Goal: Check status: Check status

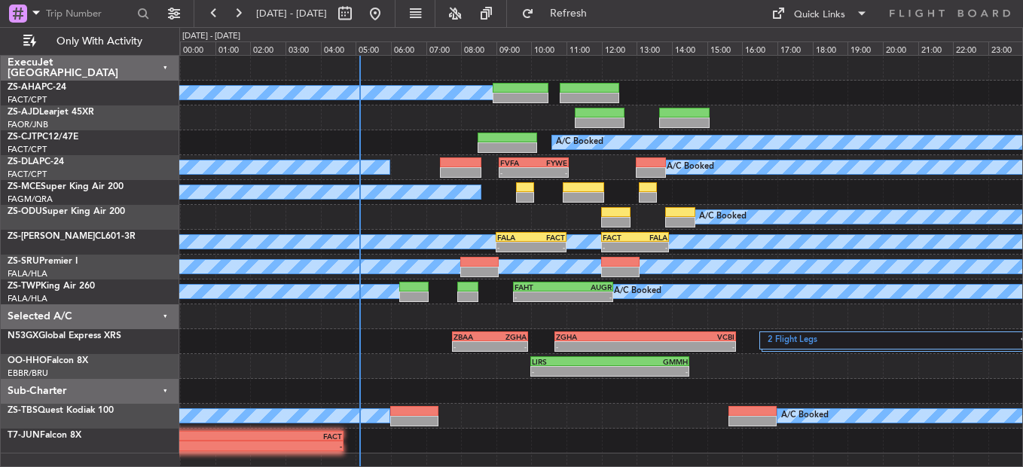
drag, startPoint x: 235, startPoint y: 14, endPoint x: 264, endPoint y: 377, distance: 364.8
click at [236, 14] on button at bounding box center [238, 14] width 24 height 24
click at [237, 14] on button at bounding box center [238, 14] width 24 height 24
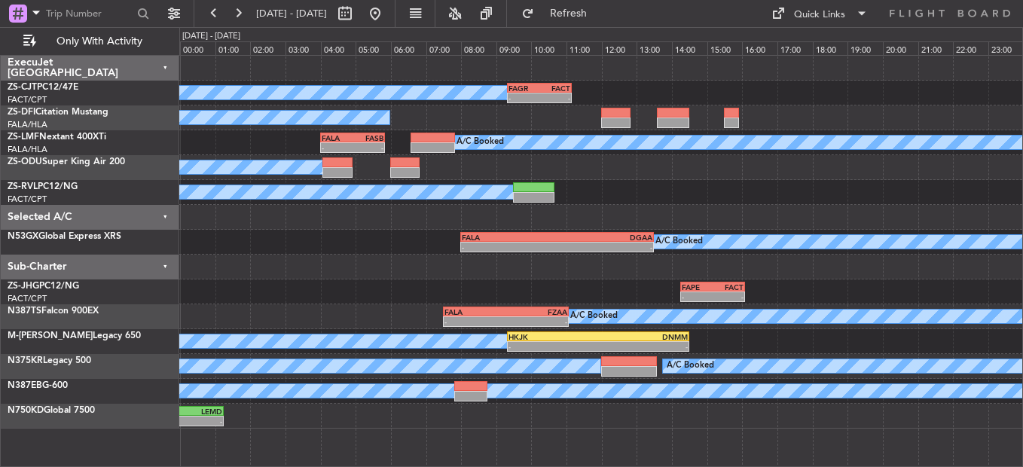
drag, startPoint x: 235, startPoint y: 13, endPoint x: 236, endPoint y: 26, distance: 13.6
click at [236, 26] on fb-range-datepicker "[DATE] - [DATE]" at bounding box center [295, 13] width 202 height 27
click at [236, 20] on button at bounding box center [238, 14] width 24 height 24
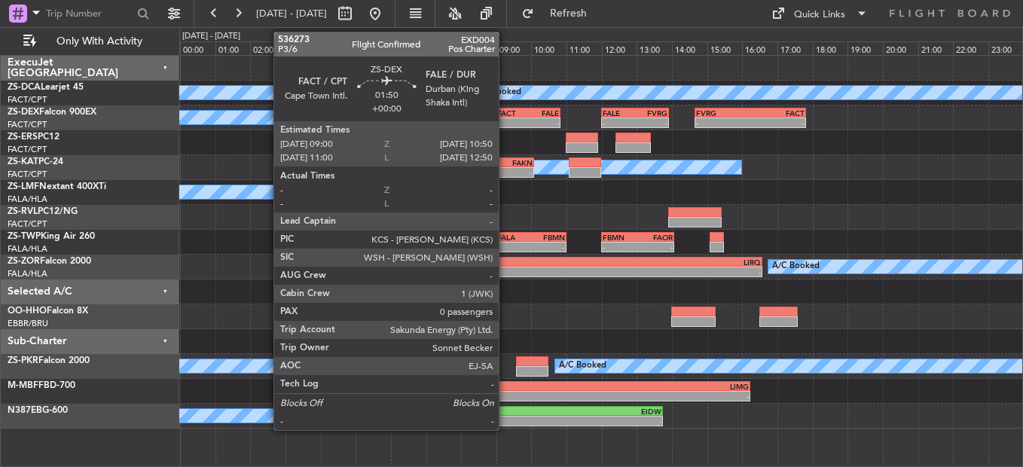
click at [505, 116] on div "FACT" at bounding box center [512, 112] width 31 height 9
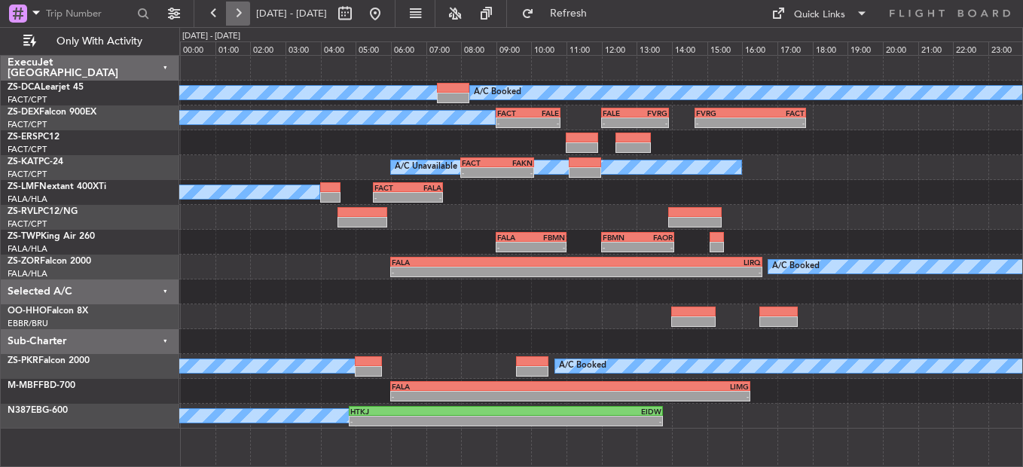
click at [226, 17] on button at bounding box center [238, 14] width 24 height 24
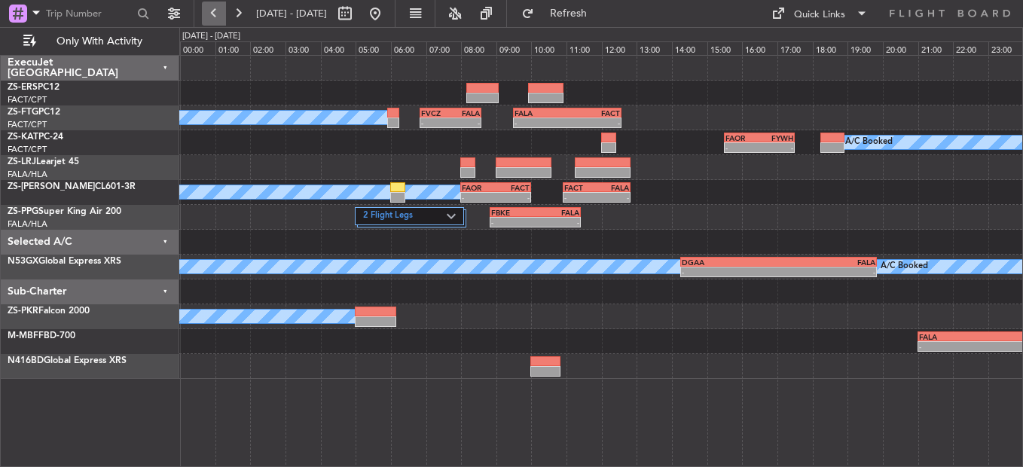
click at [220, 7] on button at bounding box center [214, 14] width 24 height 24
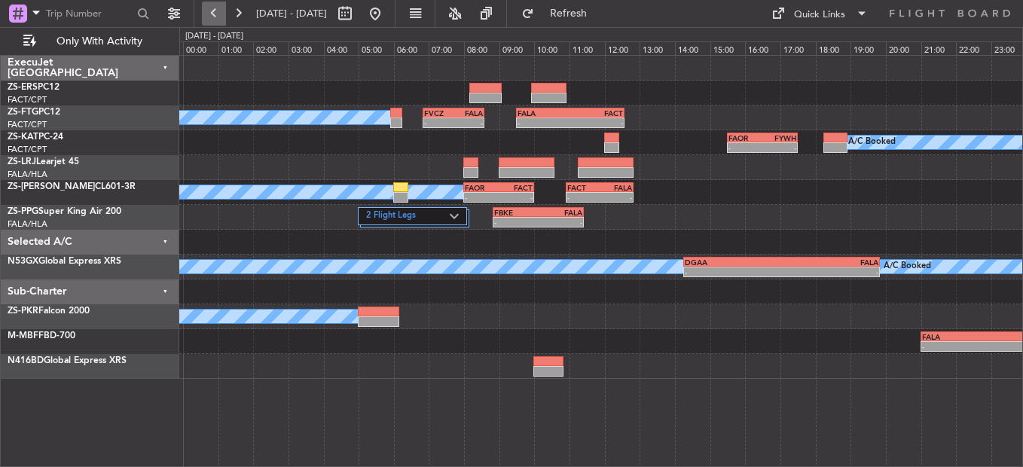
click at [220, 7] on button at bounding box center [214, 14] width 24 height 24
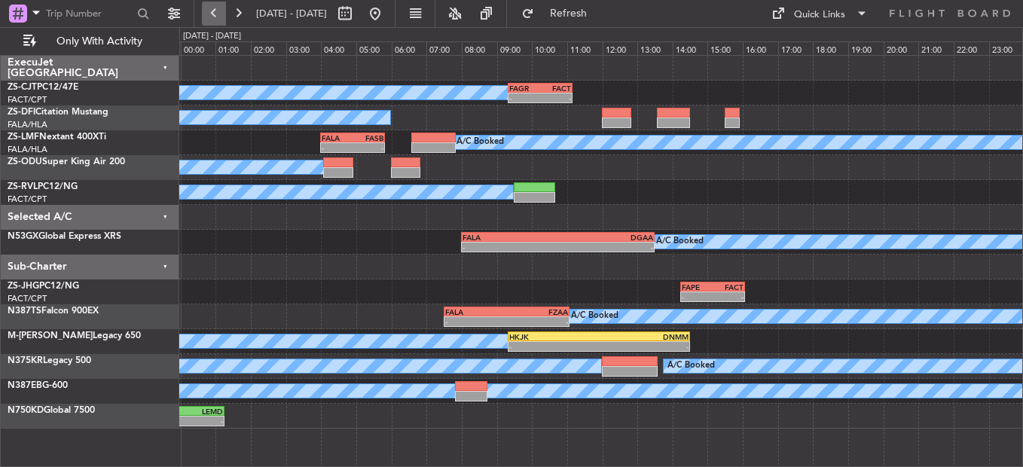
click at [219, 7] on button at bounding box center [214, 14] width 24 height 24
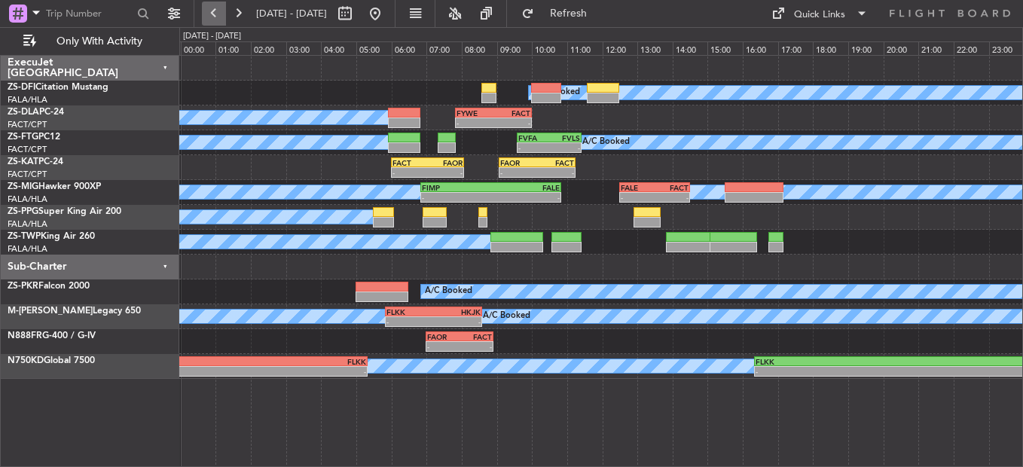
click at [219, 7] on button at bounding box center [214, 14] width 24 height 24
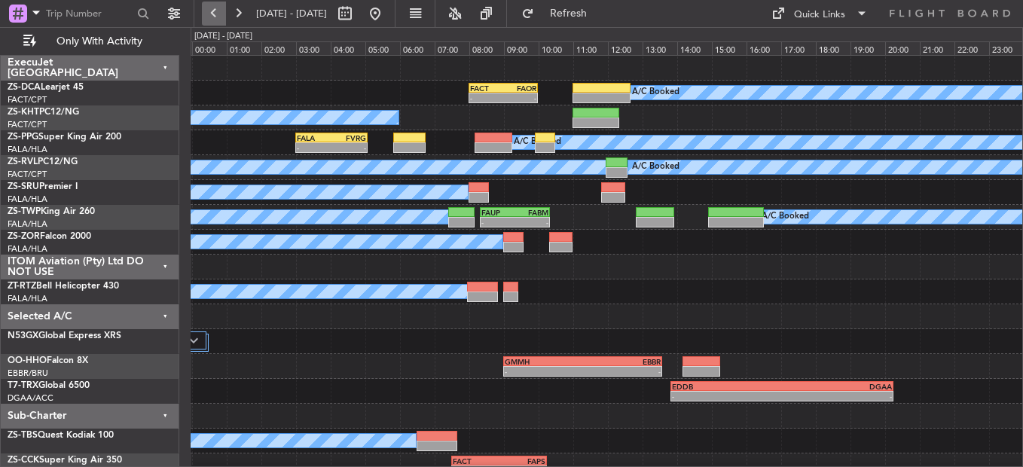
click at [215, 7] on button at bounding box center [214, 14] width 24 height 24
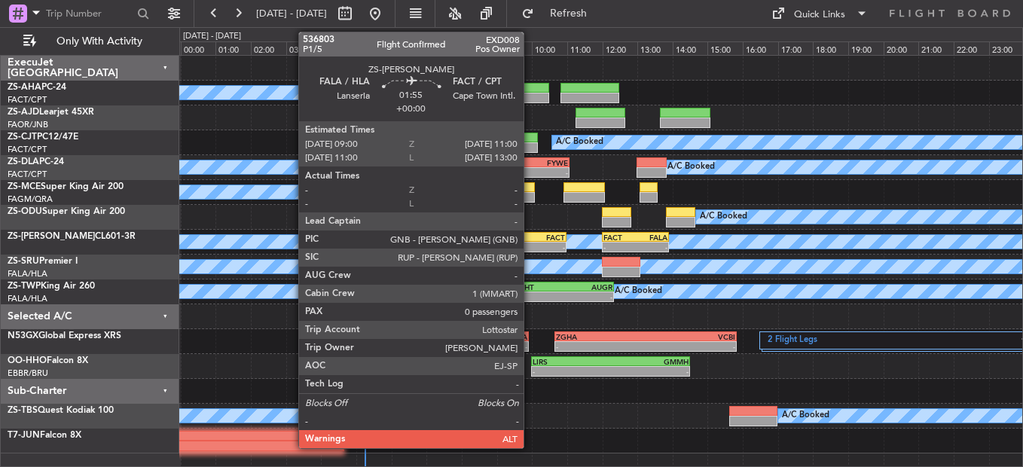
click at [530, 246] on div "-" at bounding box center [515, 246] width 34 height 9
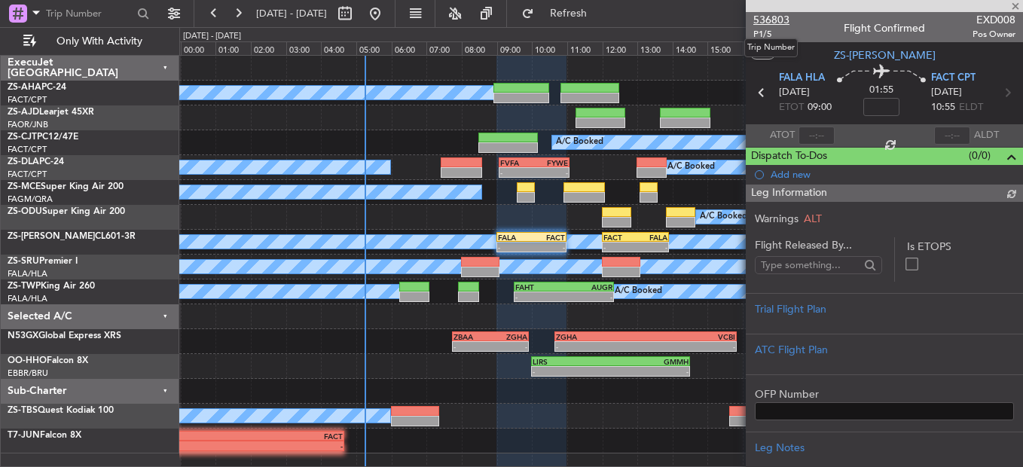
click at [778, 20] on span "536803" at bounding box center [771, 20] width 36 height 16
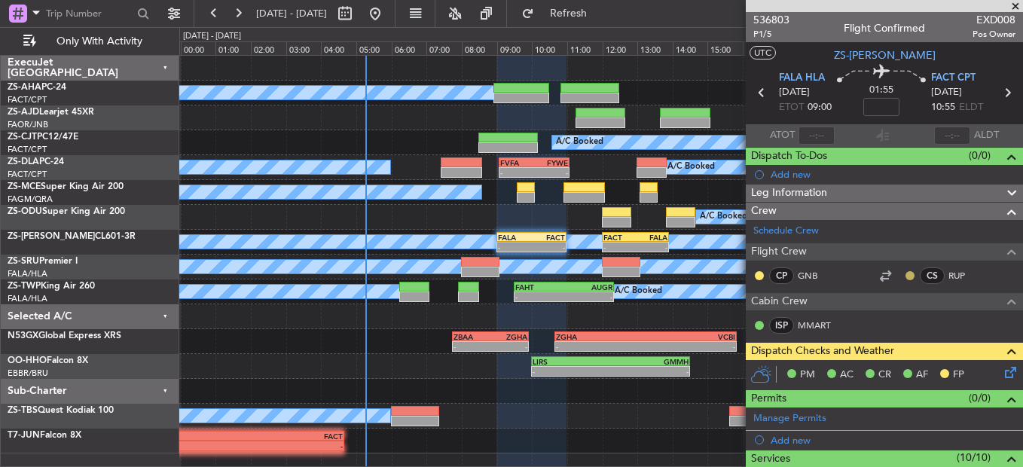
click at [905, 278] on button at bounding box center [909, 275] width 9 height 9
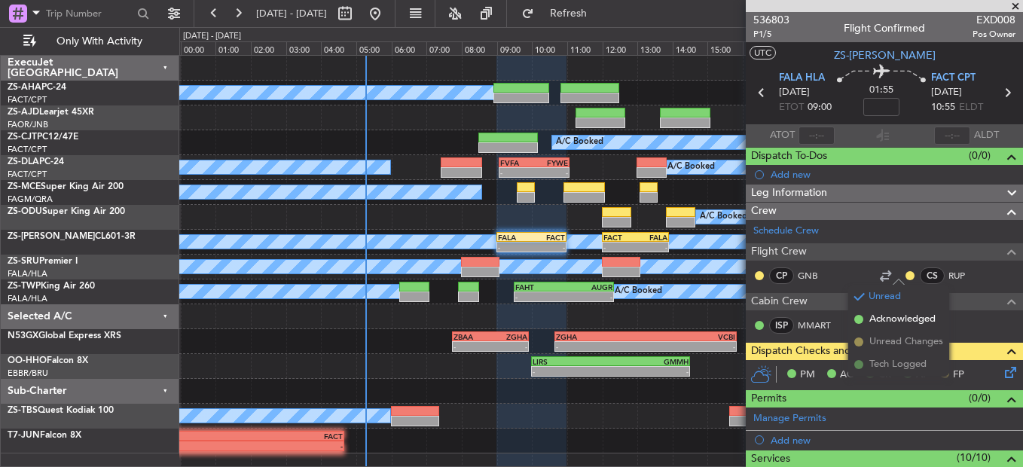
click at [876, 322] on span "Acknowledged" at bounding box center [902, 319] width 66 height 15
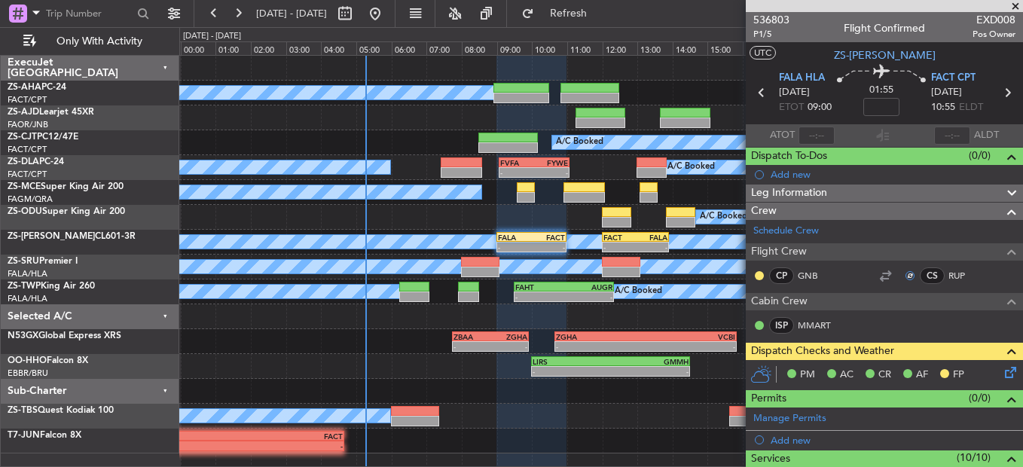
click at [761, 277] on button at bounding box center [759, 275] width 9 height 9
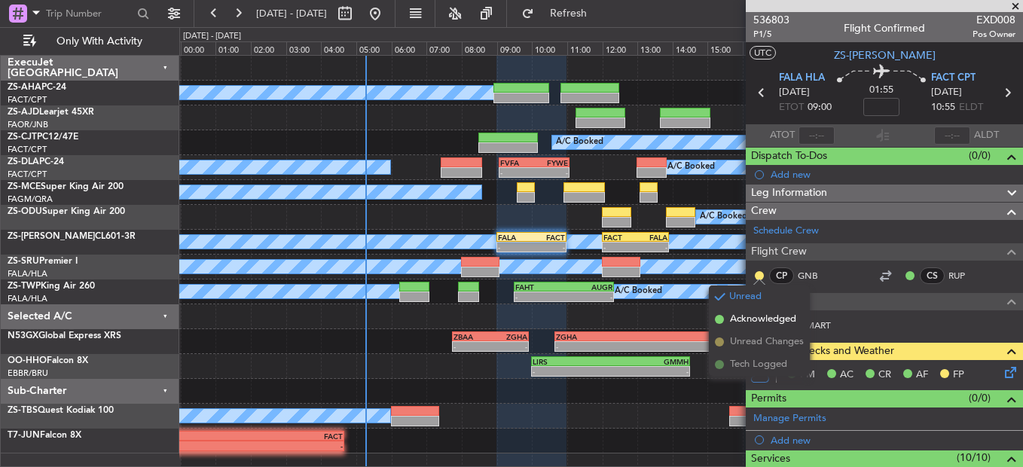
click at [748, 316] on span "Acknowledged" at bounding box center [763, 319] width 66 height 15
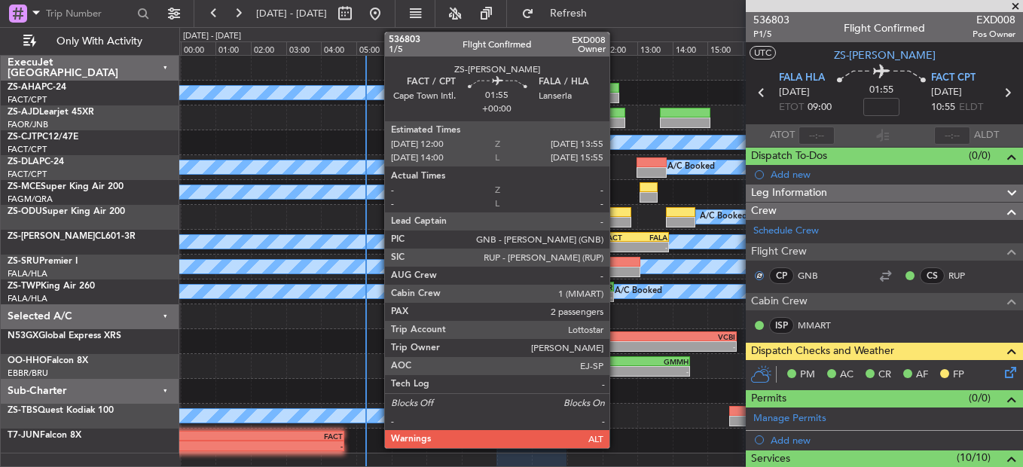
click at [618, 236] on div "FACT" at bounding box center [619, 237] width 32 height 9
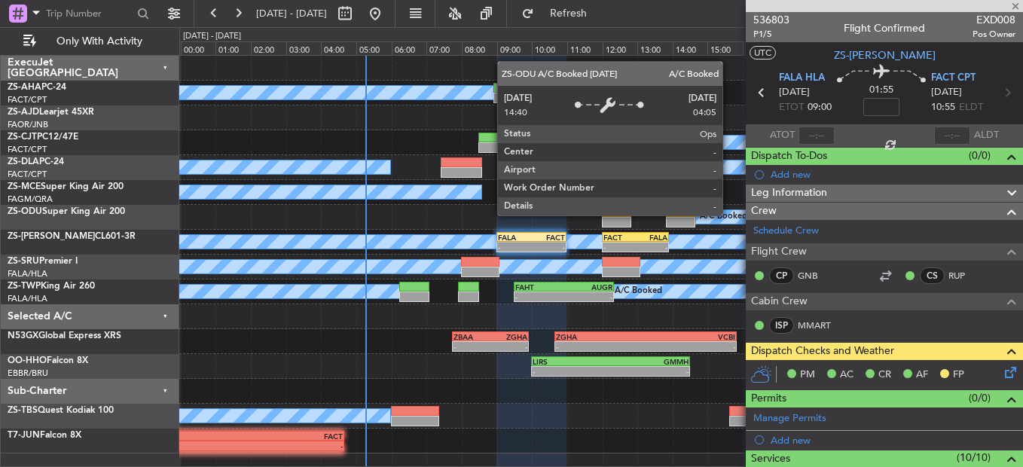
type input "2"
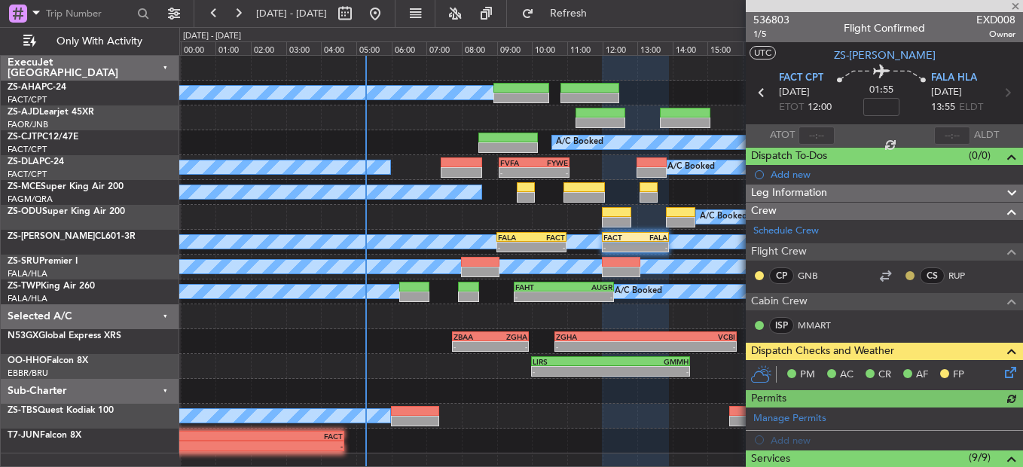
click at [905, 276] on button at bounding box center [909, 275] width 9 height 9
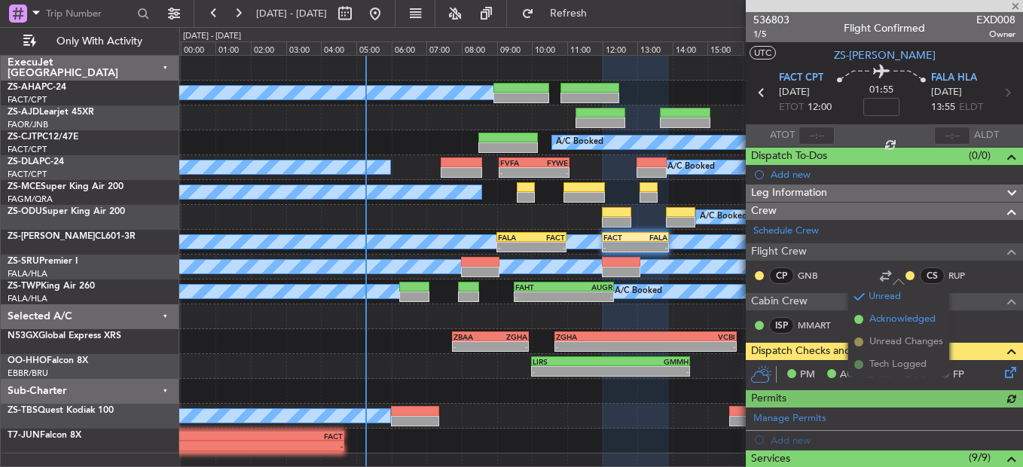
click at [869, 319] on span "Acknowledged" at bounding box center [902, 319] width 66 height 15
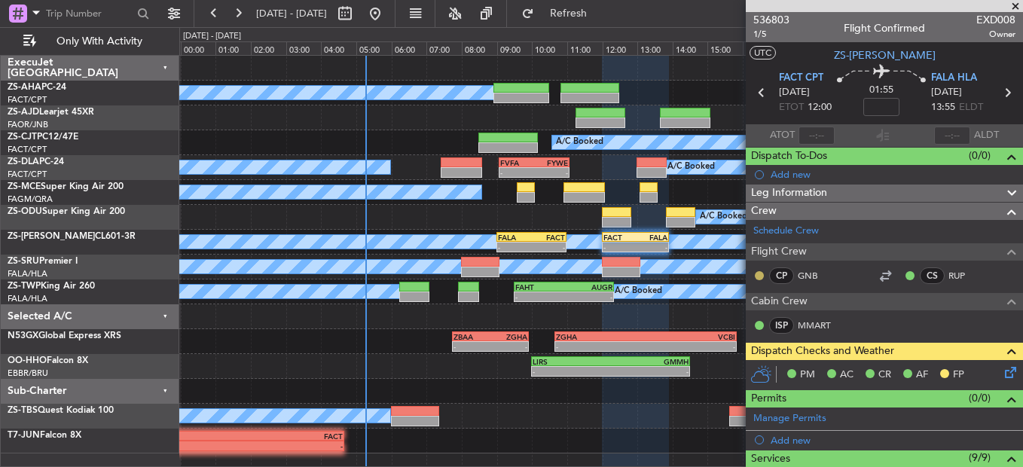
click at [760, 274] on button at bounding box center [759, 275] width 9 height 9
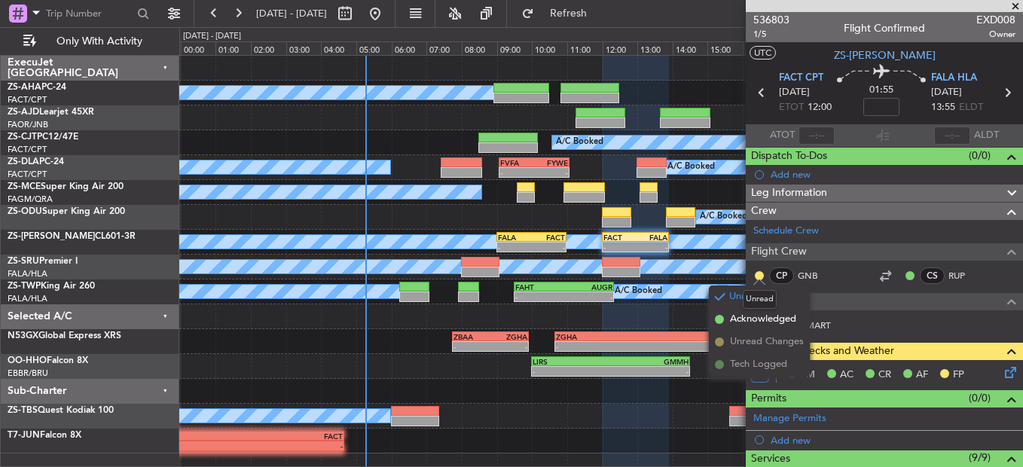
click at [747, 316] on mat-tooltip-component "Unread" at bounding box center [759, 299] width 55 height 40
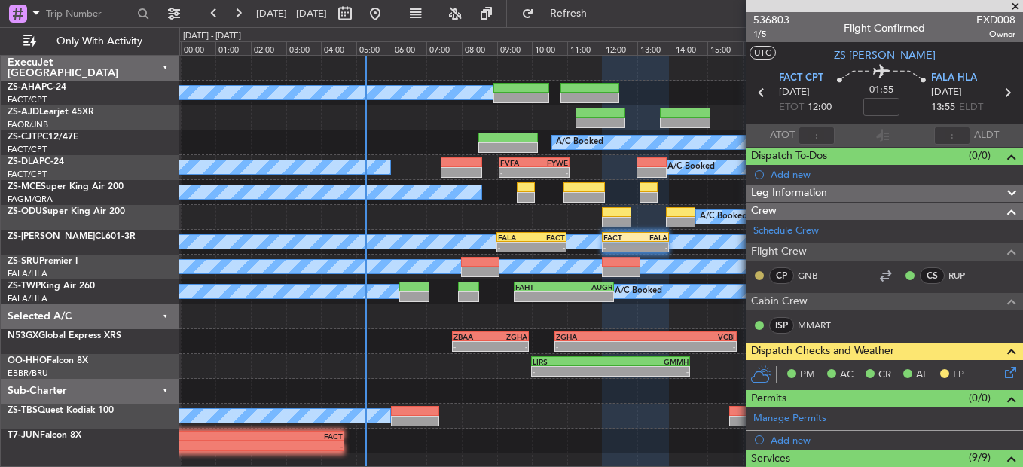
click at [761, 274] on button at bounding box center [759, 275] width 9 height 9
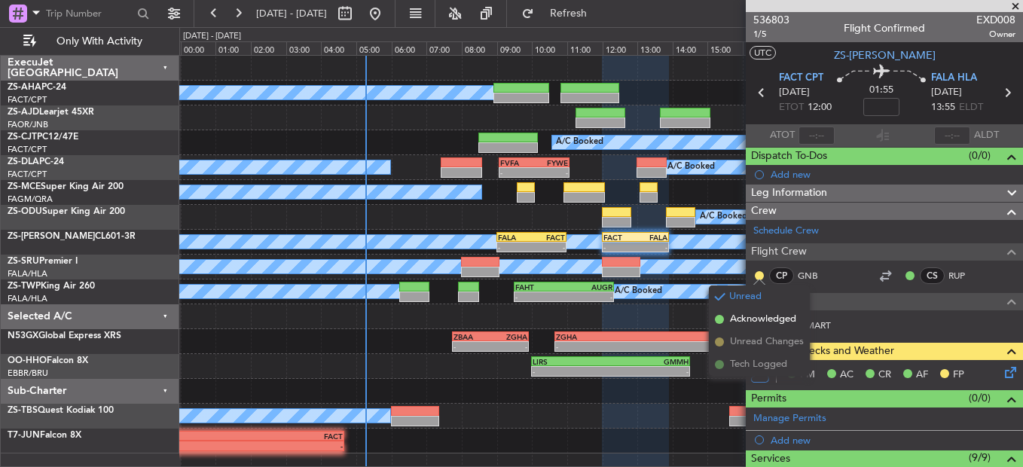
click at [736, 327] on li "Acknowledged" at bounding box center [759, 319] width 101 height 23
